Goal: Download file/media

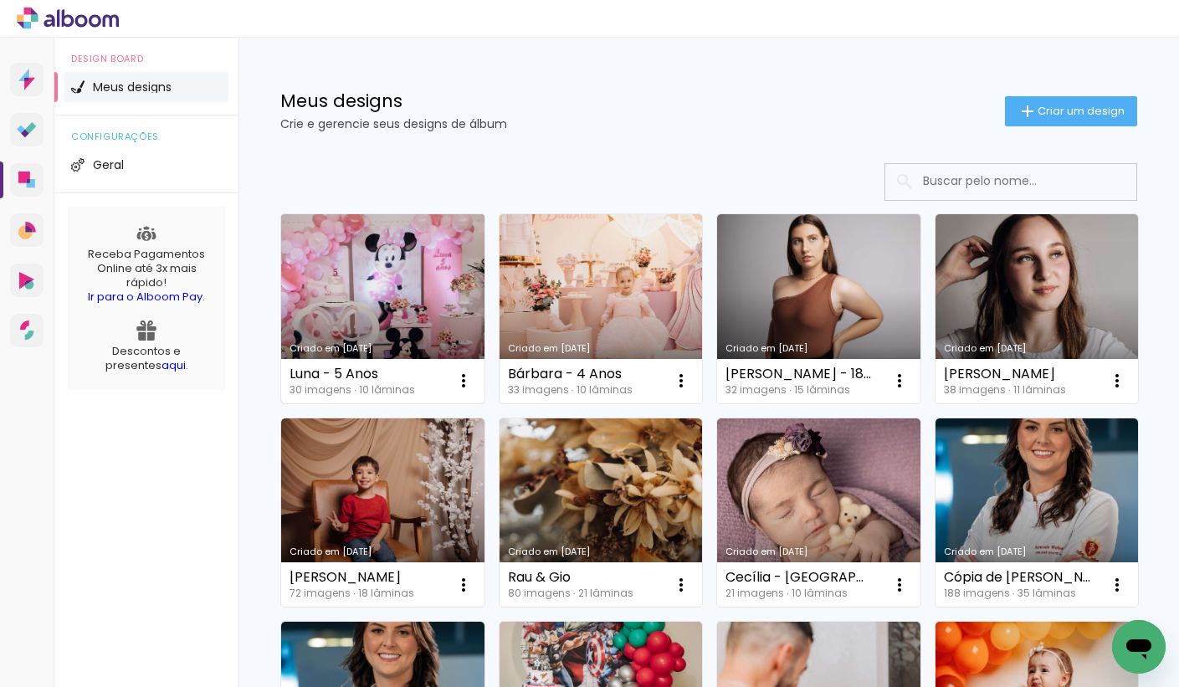
click at [326, 289] on link "Criado em [DATE]" at bounding box center [382, 308] width 203 height 189
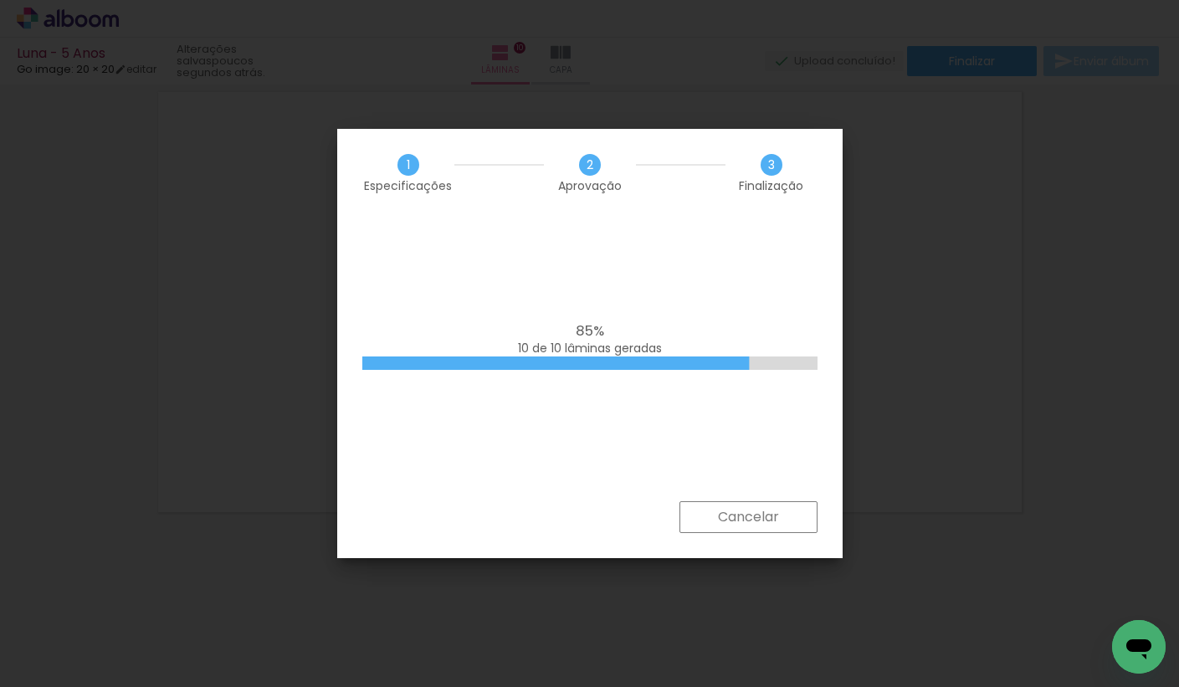
scroll to position [0, 1775]
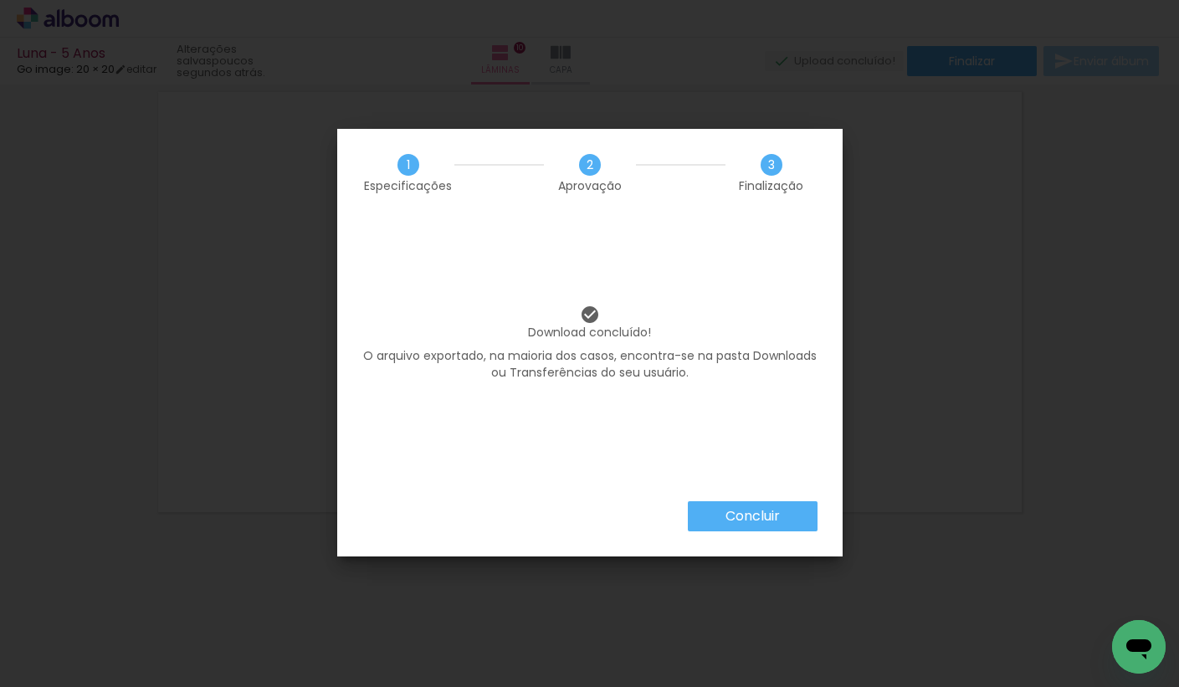
click at [0, 0] on slot "Concluir" at bounding box center [0, 0] width 0 height 0
